Goal: Task Accomplishment & Management: Use online tool/utility

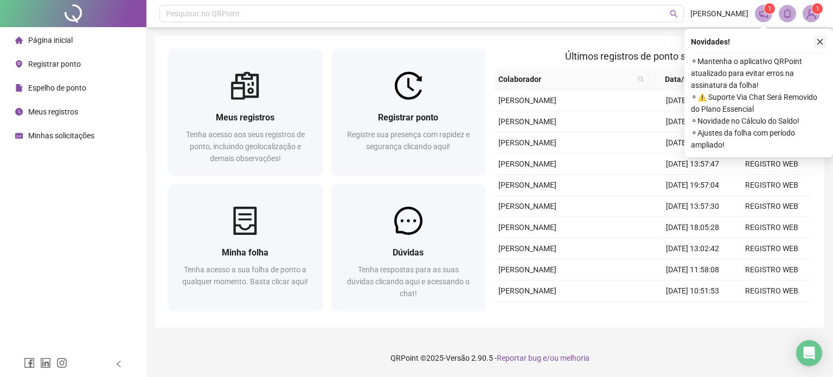
click at [815, 43] on button "button" at bounding box center [820, 41] width 13 height 13
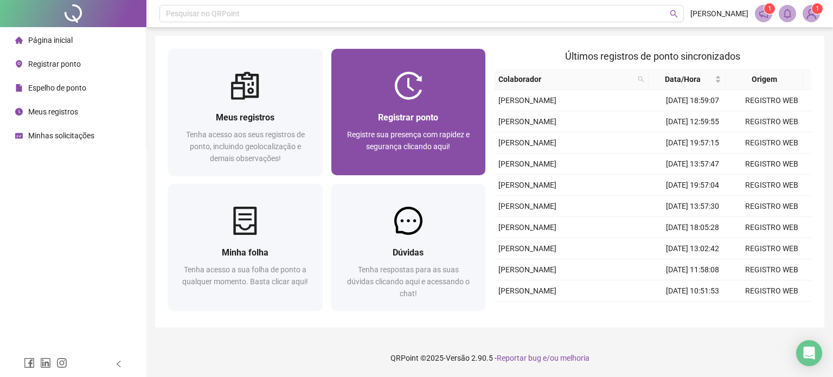
click at [449, 149] on span "Registre sua presença com rapidez e segurança clicando aqui!" at bounding box center [408, 140] width 123 height 21
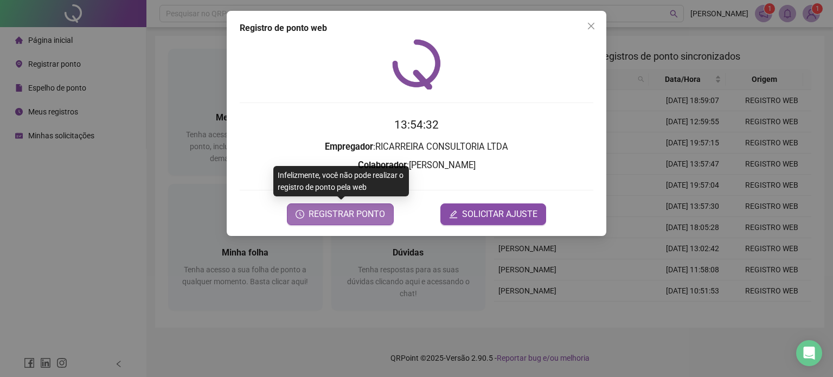
click at [342, 218] on span "REGISTRAR PONTO" at bounding box center [347, 214] width 76 height 13
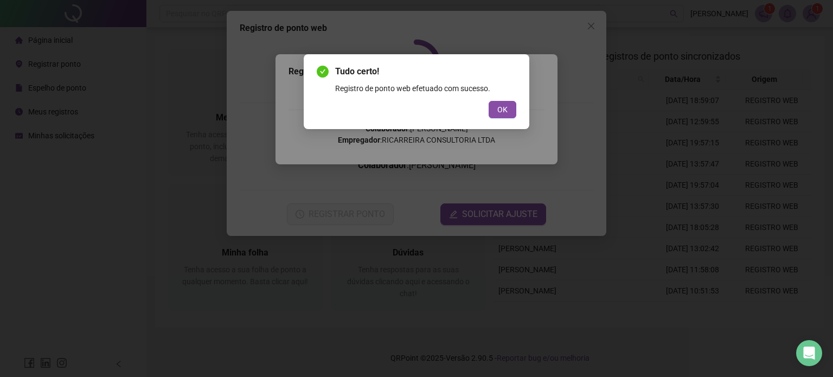
click at [503, 111] on span "OK" at bounding box center [503, 110] width 10 height 12
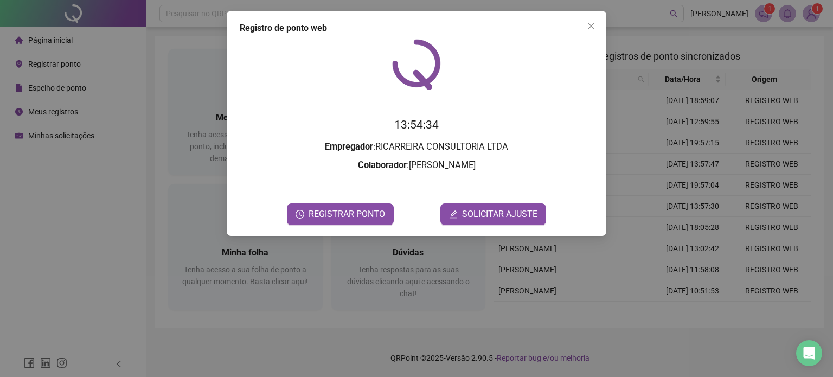
click at [588, 31] on button "Close" at bounding box center [591, 25] width 17 height 17
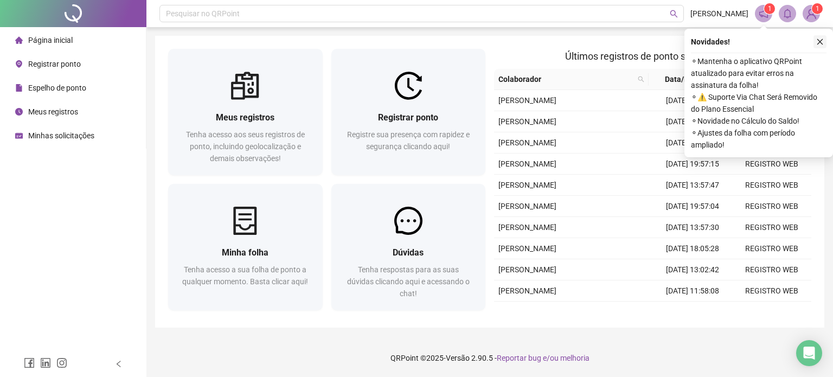
click at [815, 36] on button "button" at bounding box center [820, 41] width 13 height 13
